Goal: Find specific page/section: Find specific page/section

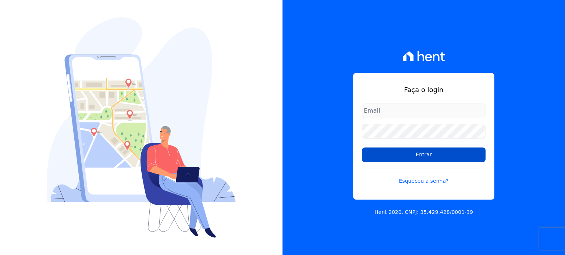
type input "gabriel@lbacapital.com.br"
click at [410, 153] on input "Entrar" at bounding box center [424, 155] width 124 height 15
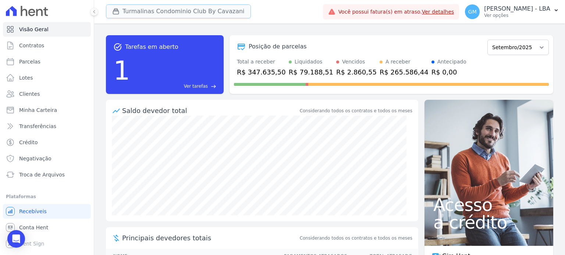
click at [160, 11] on button "Turmalinas Condominio Club By Cavazani" at bounding box center [178, 11] width 145 height 14
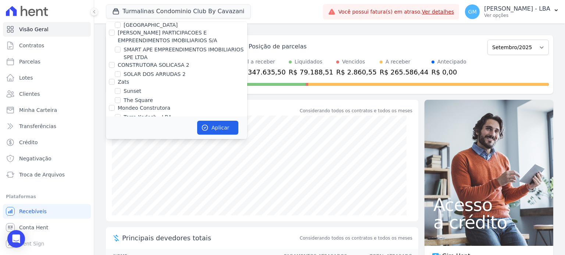
scroll to position [636, 0]
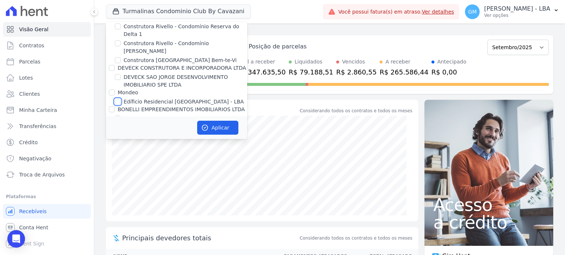
drag, startPoint x: 117, startPoint y: 79, endPoint x: 122, endPoint y: 77, distance: 5.6
click at [117, 99] on input "Edíficio Residencial [GEOGRAPHIC_DATA] - LBA" at bounding box center [118, 102] width 6 height 6
checkbox input "true"
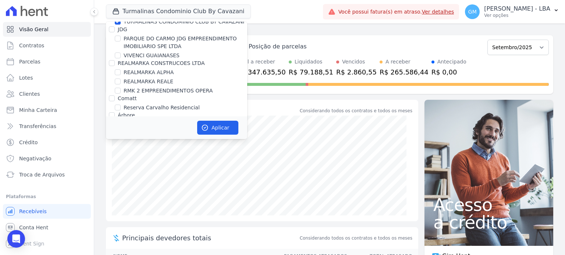
scroll to position [1544, 0]
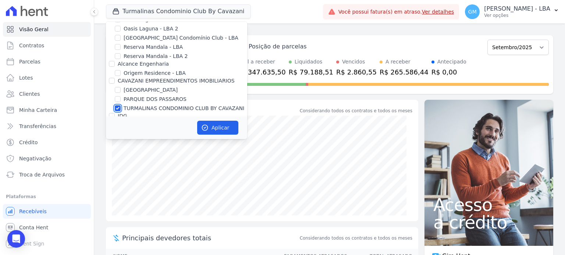
click at [115, 106] on input "TURMALINAS CONDOMINIO CLUB BY CAVAZANI" at bounding box center [118, 109] width 6 height 6
checkbox input "false"
click at [220, 130] on button "Aplicar" at bounding box center [217, 128] width 41 height 14
click at [373, 29] on div "task_alt Tarefas em aberto 1 Ver tarefas east Posição de parcelas Agosto/2024 S…" at bounding box center [329, 140] width 471 height 232
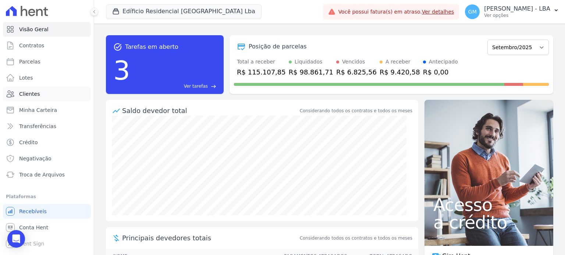
click at [33, 98] on link "Clientes" at bounding box center [47, 94] width 88 height 15
